Goal: Information Seeking & Learning: Learn about a topic

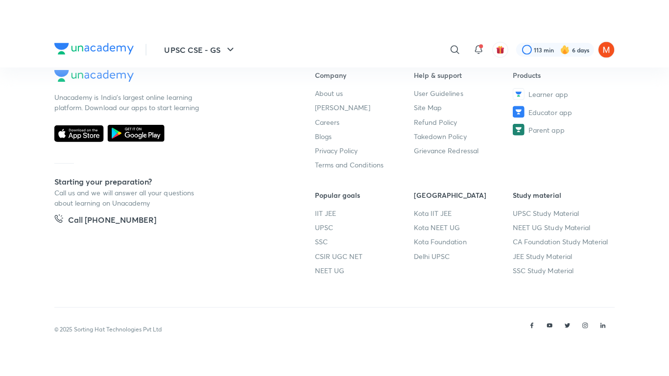
scroll to position [564, 0]
